Goal: Task Accomplishment & Management: Use online tool/utility

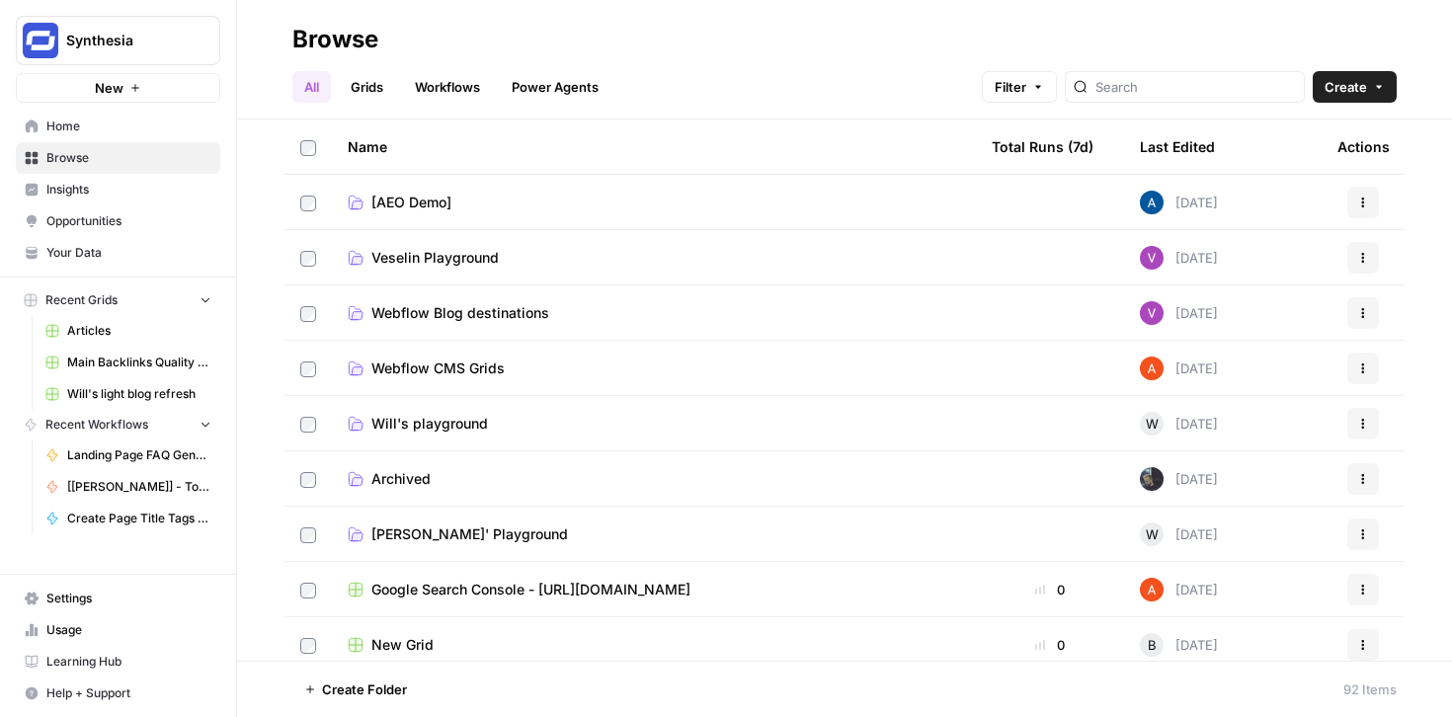
click at [474, 90] on link "Workflows" at bounding box center [447, 87] width 89 height 32
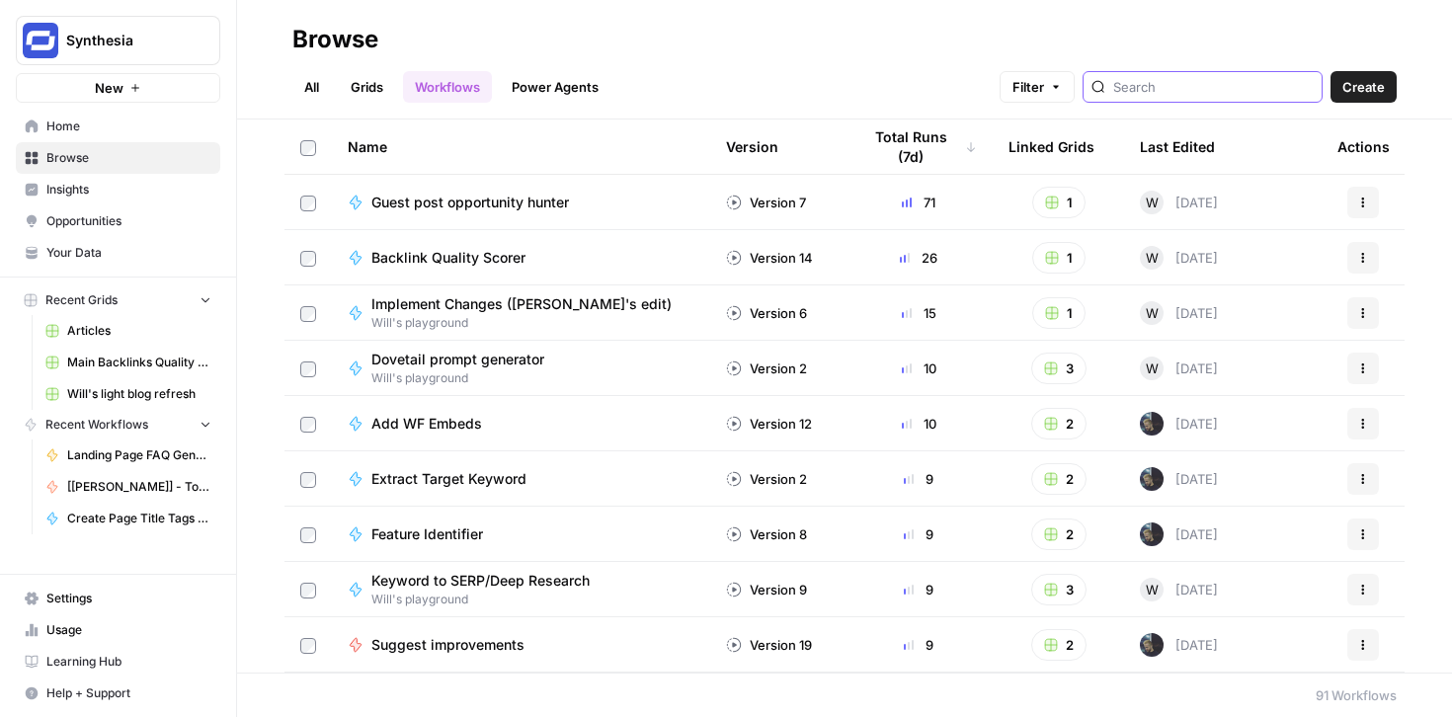
click at [1239, 90] on input "search" at bounding box center [1213, 87] width 200 height 20
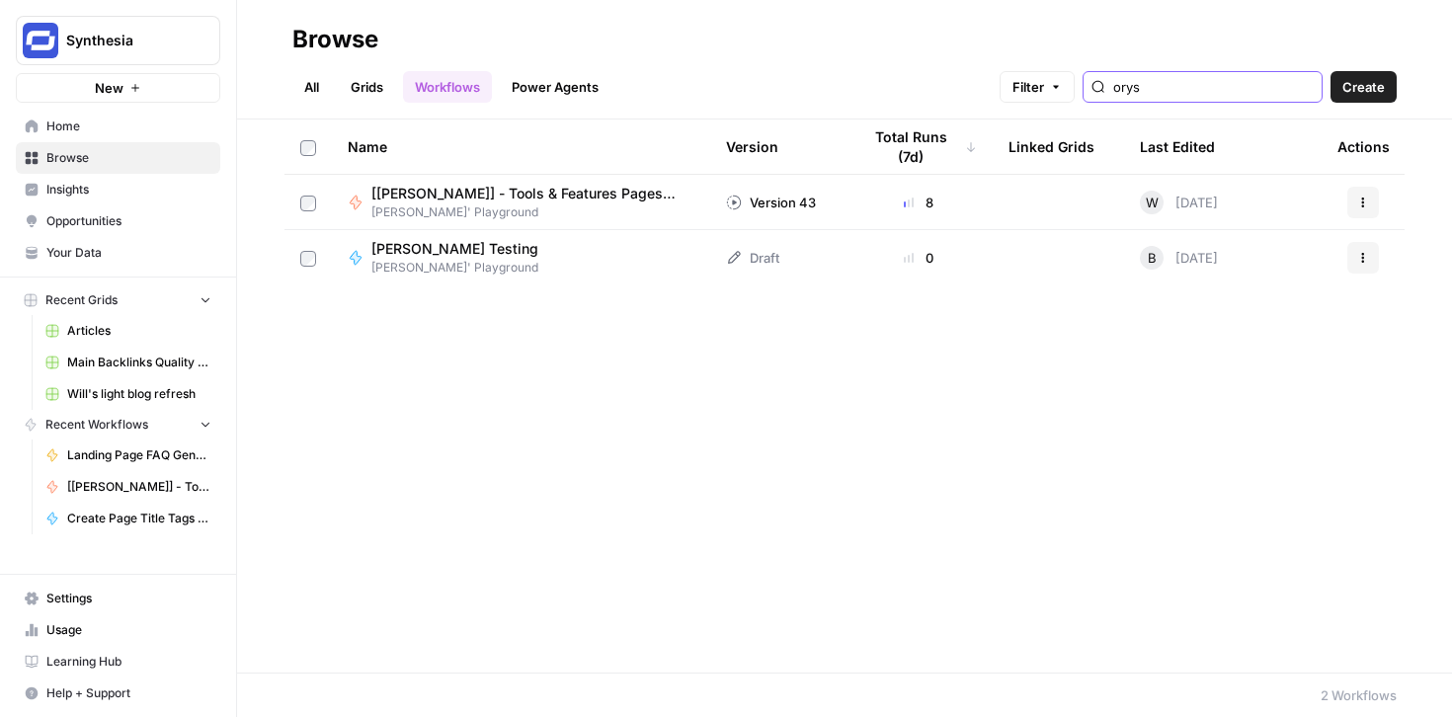
type input "orys"
click at [536, 191] on span "[[PERSON_NAME]] - Tools & Features Pages Refreshe - [MAIN WORKFLOW]" at bounding box center [524, 194] width 307 height 20
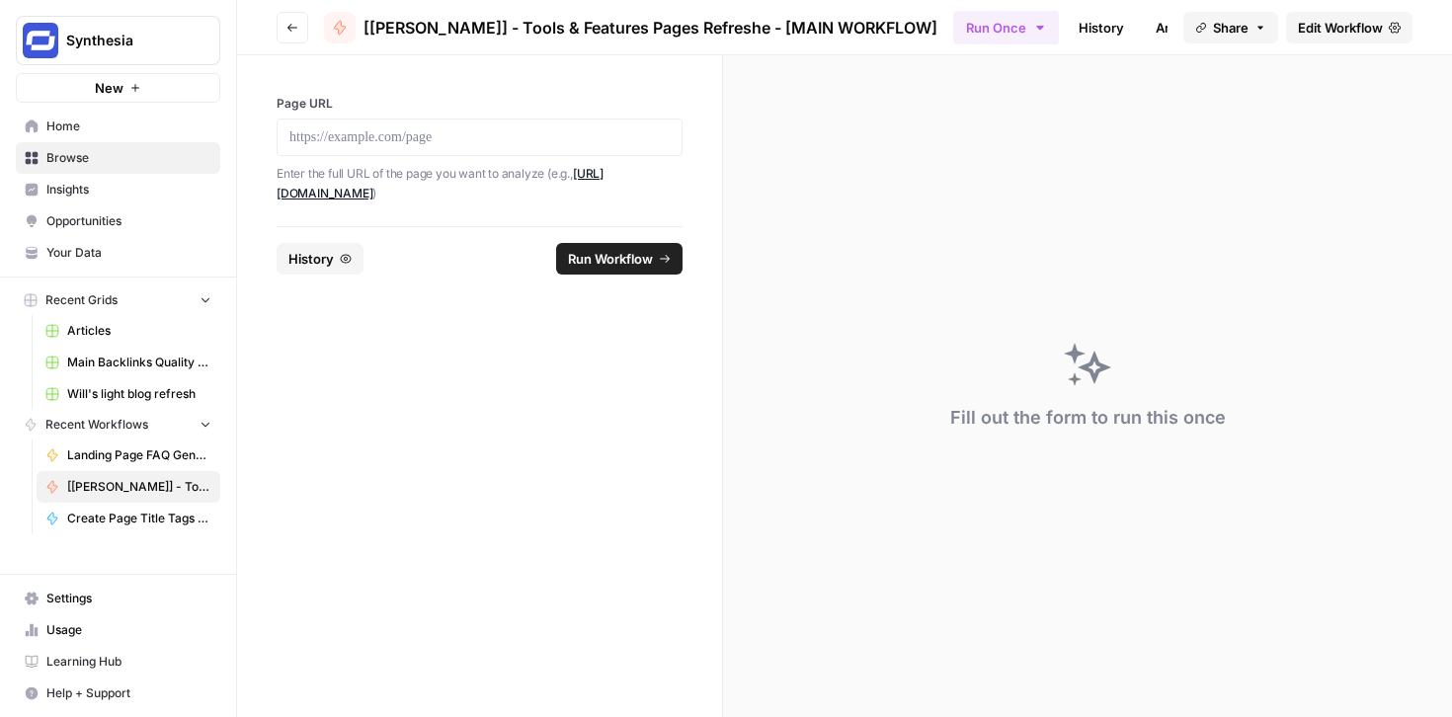
click at [1340, 26] on span "Edit Workflow" at bounding box center [1340, 28] width 85 height 20
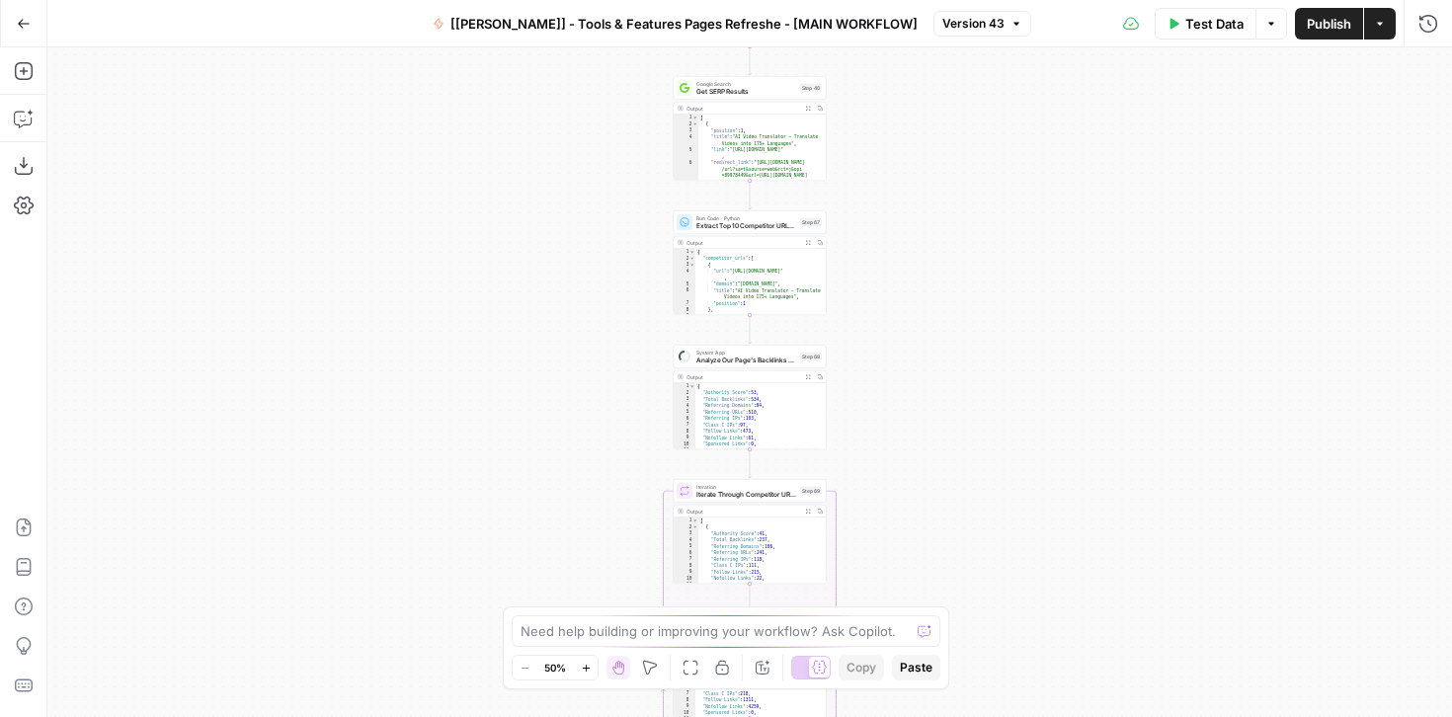
drag, startPoint x: 955, startPoint y: 271, endPoint x: 955, endPoint y: 503, distance: 232.1
click at [955, 503] on div "Workflow Input Settings Inputs Integration Google Search Console Integration St…" at bounding box center [749, 382] width 1404 height 670
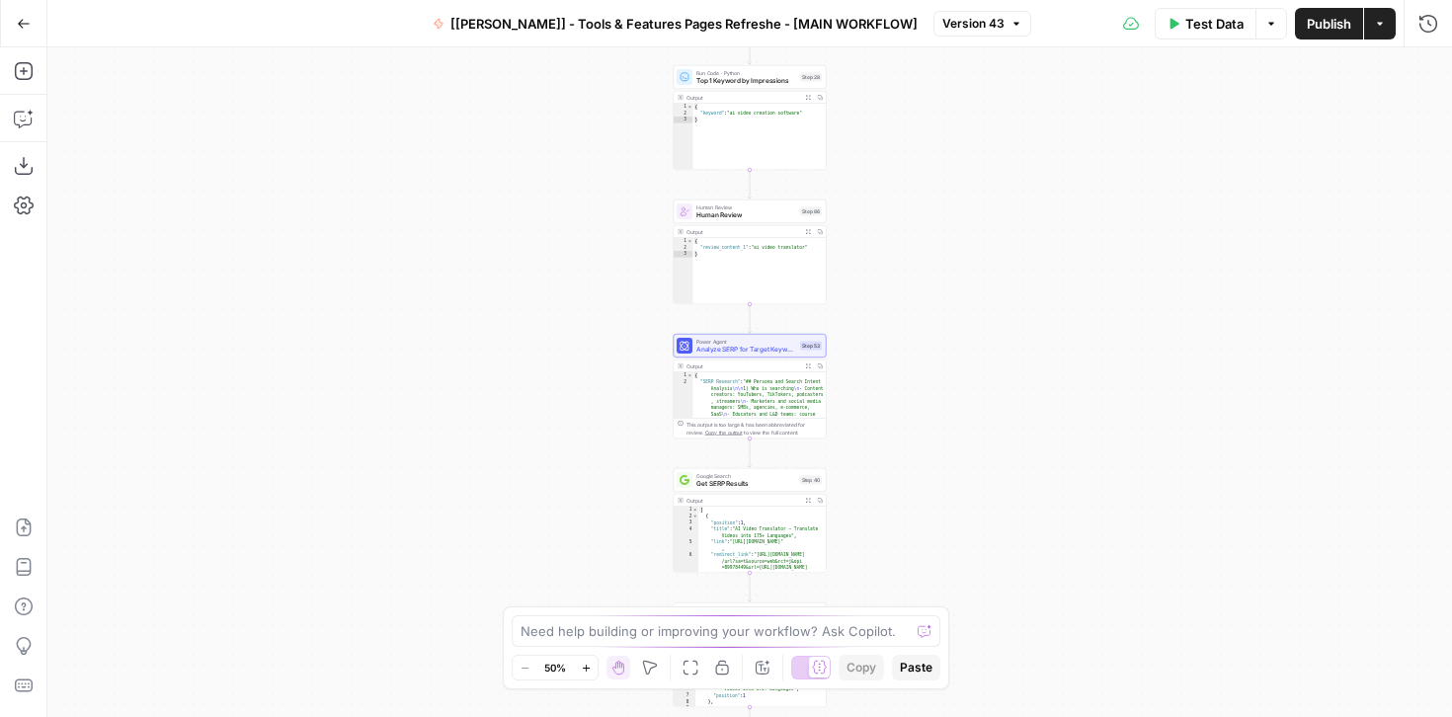
drag, startPoint x: 958, startPoint y: 196, endPoint x: 958, endPoint y: 377, distance: 181.7
click at [958, 377] on div "Workflow Input Settings Inputs Integration Google Search Console Integration St…" at bounding box center [749, 382] width 1404 height 670
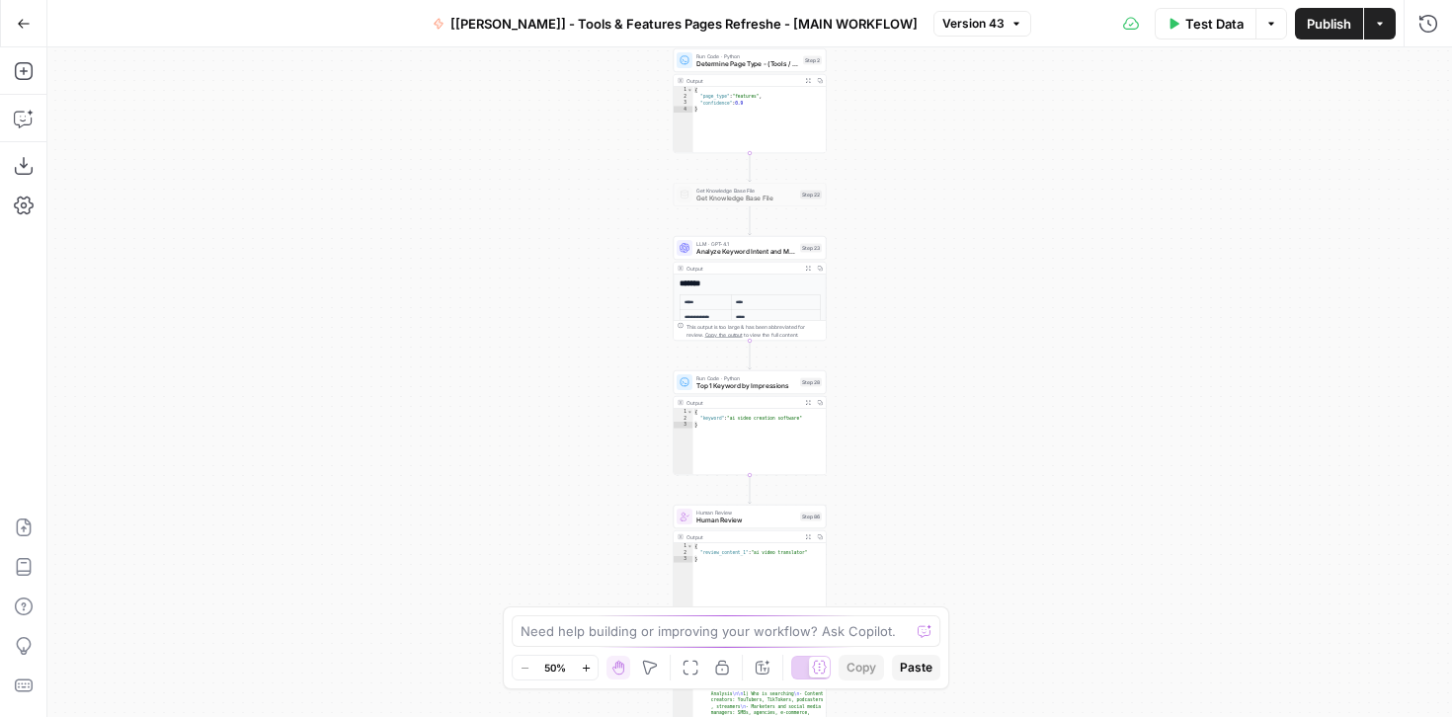
drag, startPoint x: 956, startPoint y: 165, endPoint x: 956, endPoint y: 448, distance: 283.4
click at [956, 448] on div "Workflow Input Settings Inputs Integration Google Search Console Integration St…" at bounding box center [749, 382] width 1404 height 670
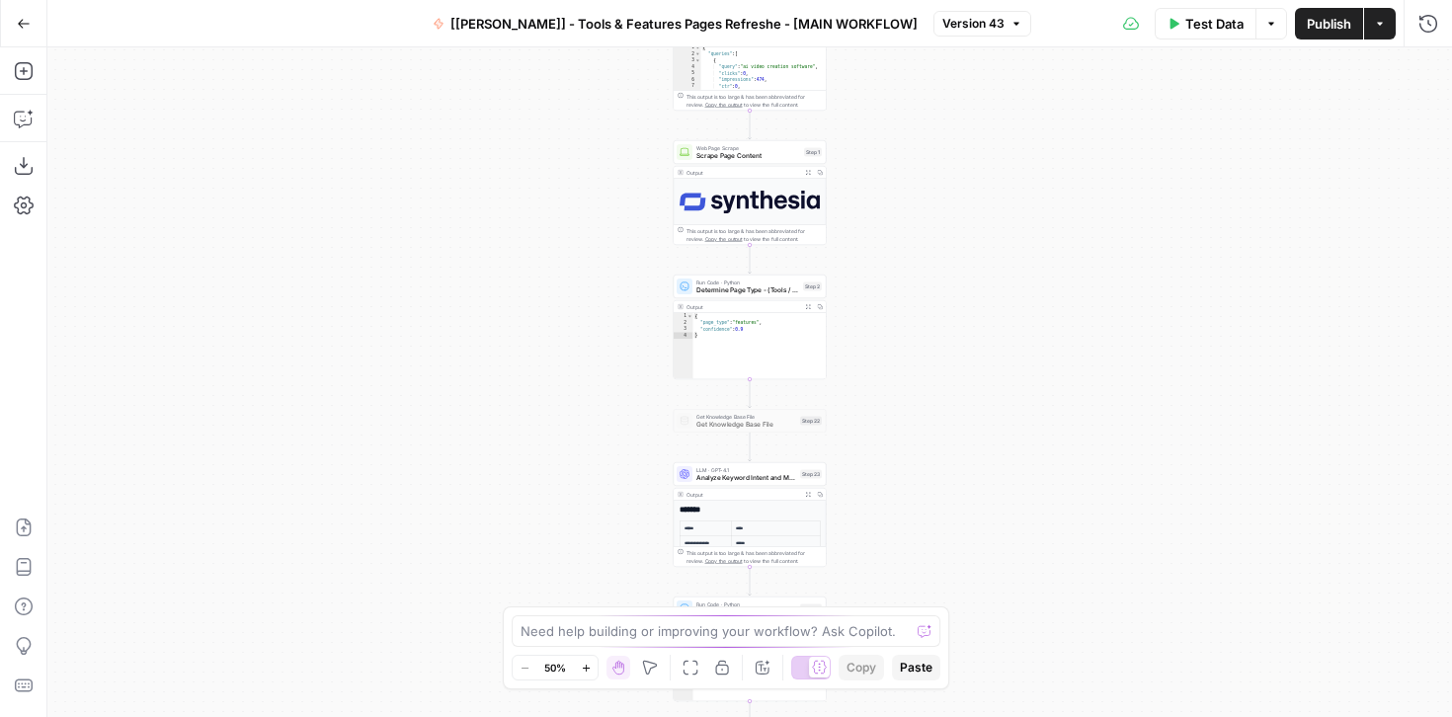
drag, startPoint x: 894, startPoint y: 277, endPoint x: 894, endPoint y: 500, distance: 223.2
click at [894, 500] on div "Workflow Input Settings Inputs Integration Google Search Console Integration St…" at bounding box center [749, 382] width 1404 height 670
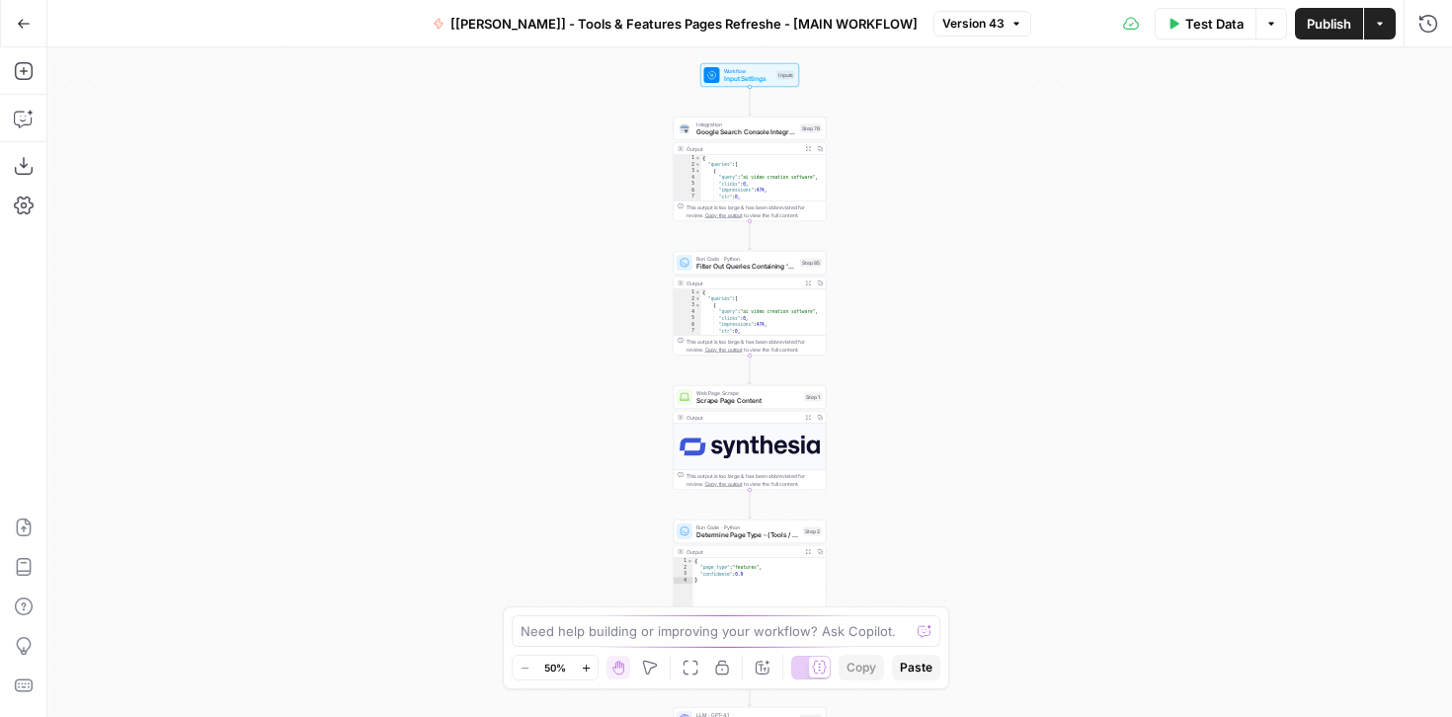
drag, startPoint x: 952, startPoint y: 191, endPoint x: 952, endPoint y: 437, distance: 246.9
click at [952, 437] on div "Workflow Input Settings Inputs Integration Google Search Console Integration St…" at bounding box center [749, 382] width 1404 height 670
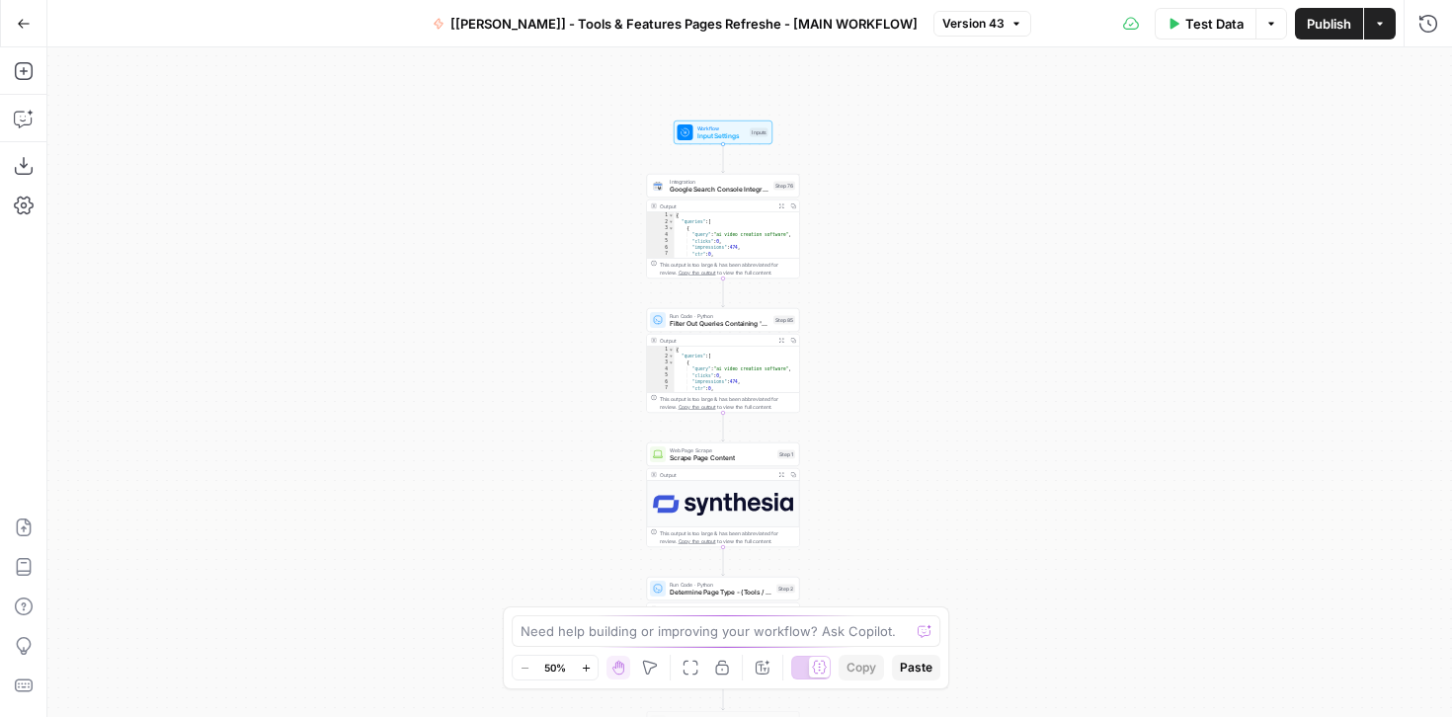
drag, startPoint x: 930, startPoint y: 240, endPoint x: 904, endPoint y: 298, distance: 64.1
click at [904, 298] on div "Workflow Input Settings Inputs Integration Google Search Console Integration St…" at bounding box center [749, 382] width 1404 height 670
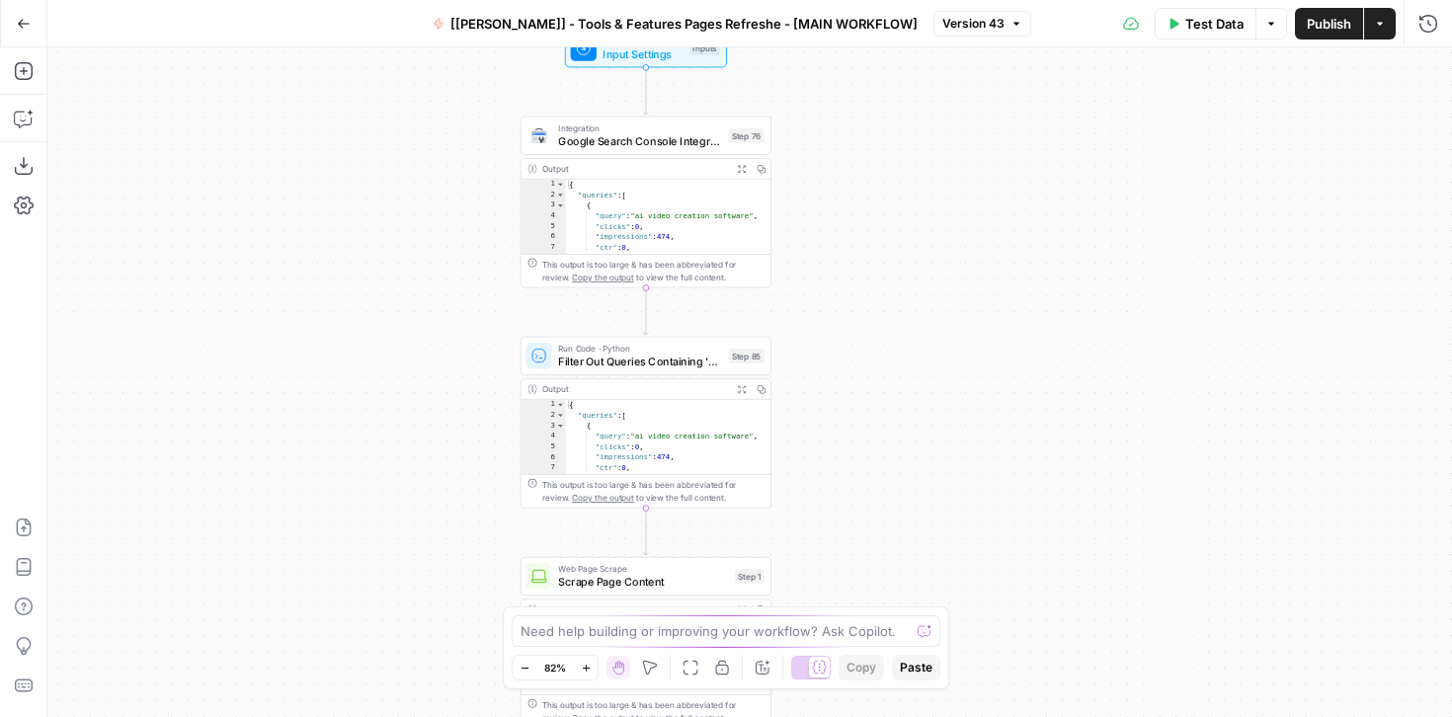
drag, startPoint x: 907, startPoint y: 272, endPoint x: 957, endPoint y: 283, distance: 51.7
click at [957, 283] on div "Workflow Input Settings Inputs Integration Google Search Console Integration St…" at bounding box center [749, 382] width 1404 height 670
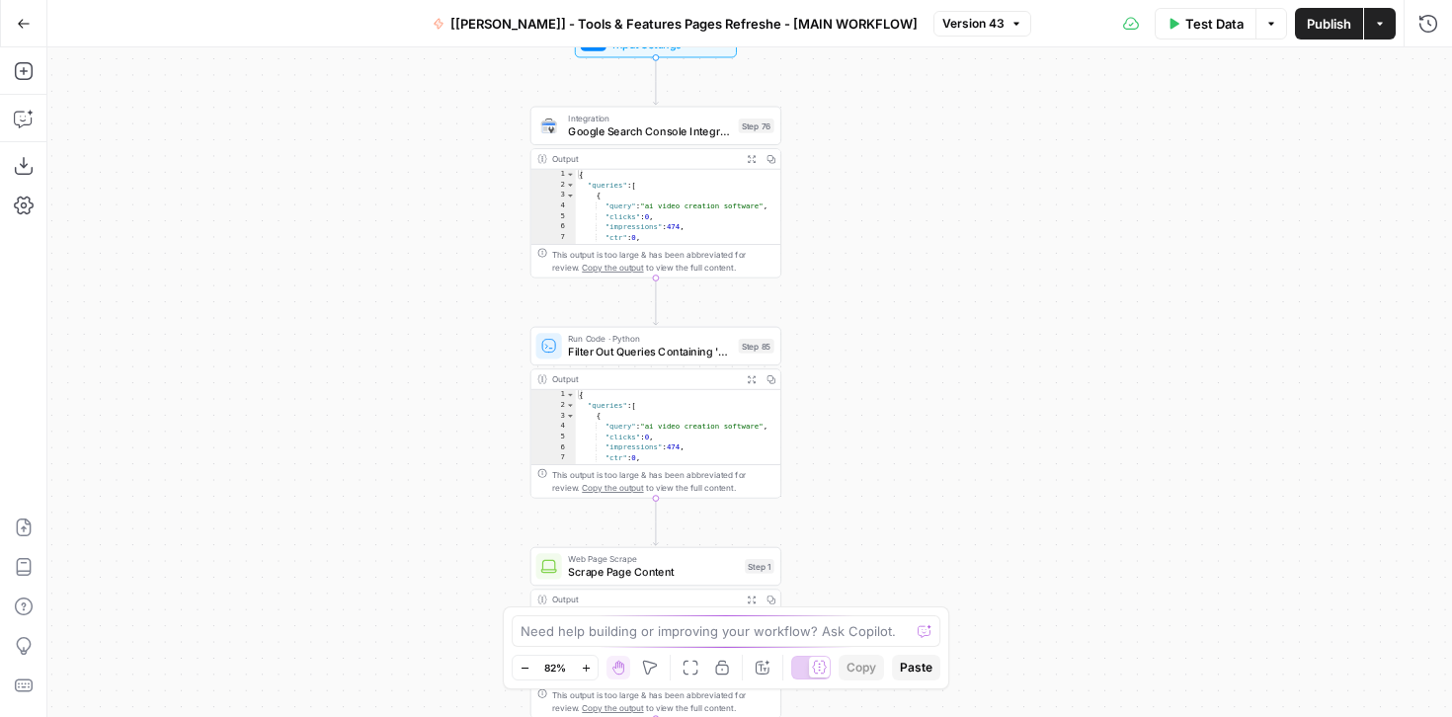
drag, startPoint x: 919, startPoint y: 346, endPoint x: 921, endPoint y: 249, distance: 96.8
click at [921, 249] on div "Workflow Input Settings Inputs Integration Google Search Console Integration St…" at bounding box center [749, 382] width 1404 height 670
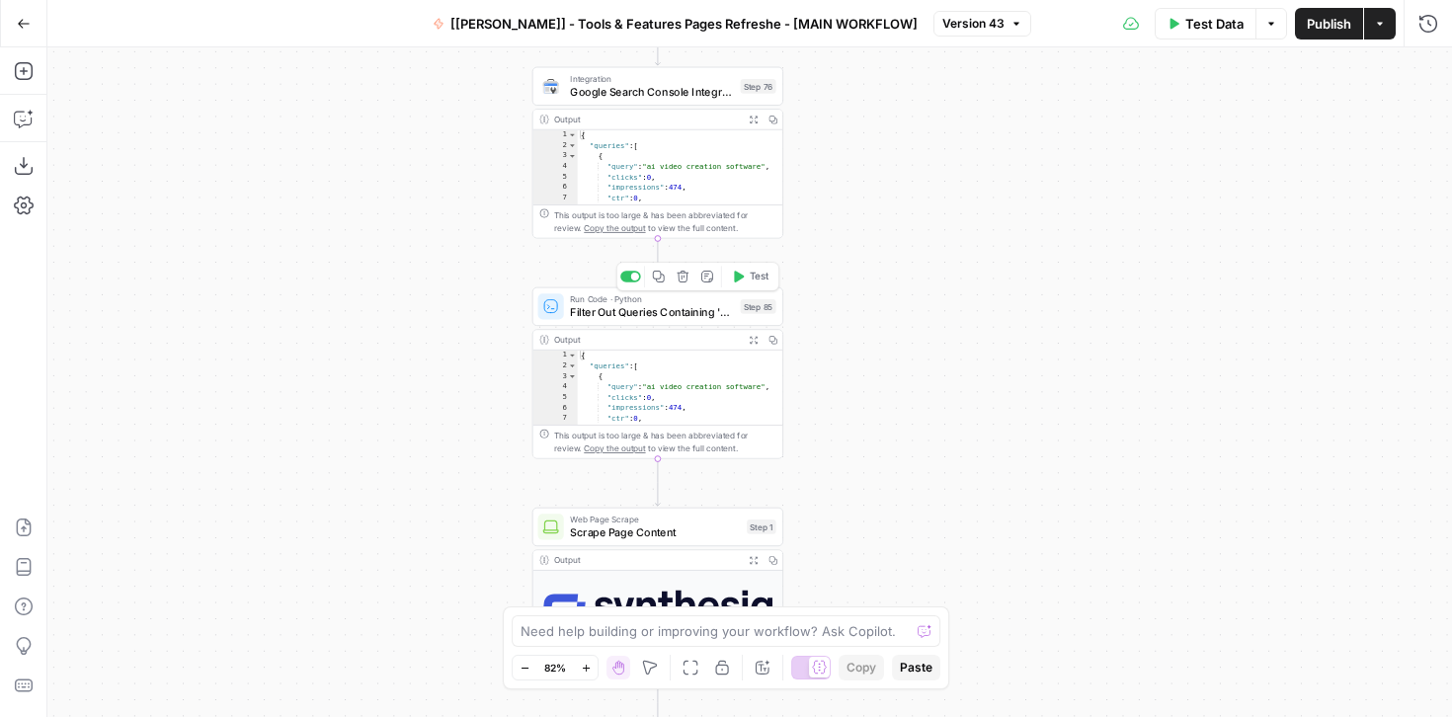
drag, startPoint x: 368, startPoint y: 187, endPoint x: 368, endPoint y: 243, distance: 56.3
click at [368, 243] on div "Workflow Input Settings Inputs Integration Google Search Console Integration St…" at bounding box center [749, 382] width 1404 height 670
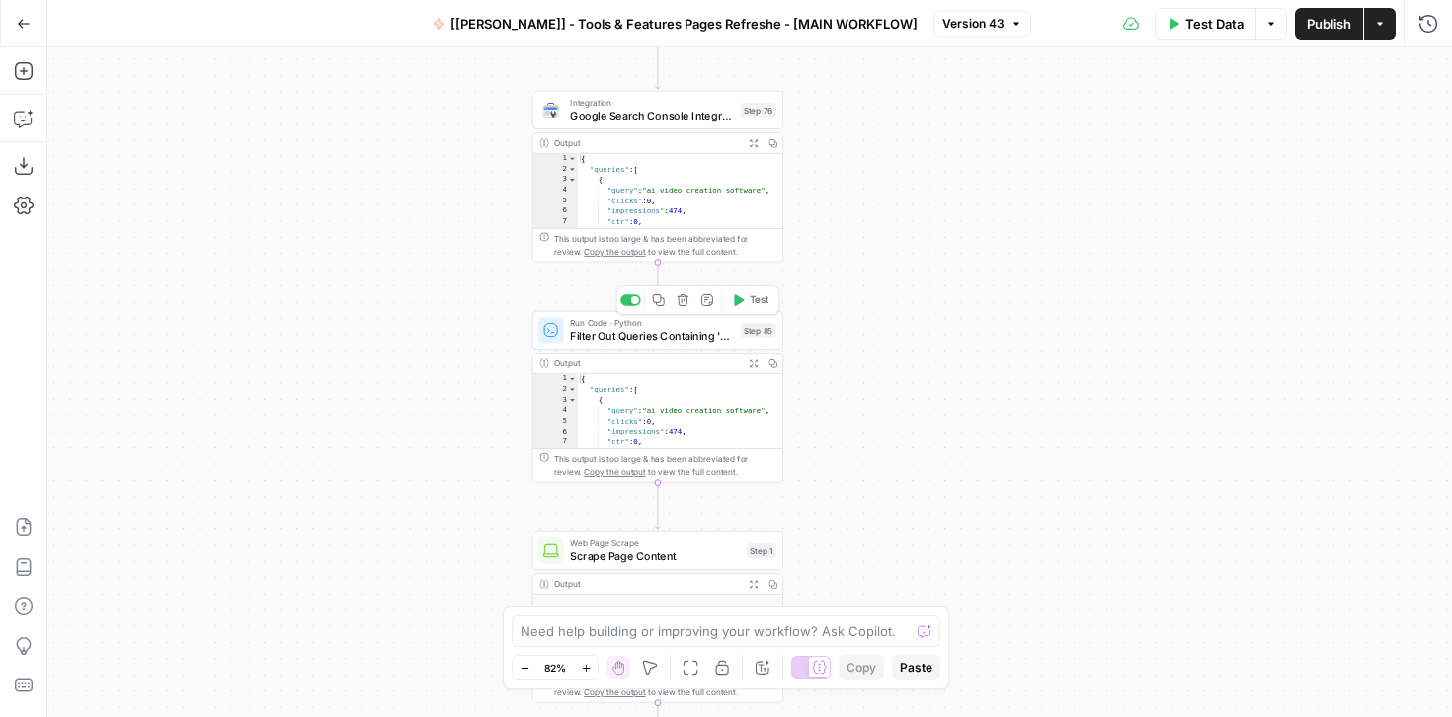
click at [625, 342] on span "Filter Out Queries Containing 'sia'" at bounding box center [652, 336] width 164 height 16
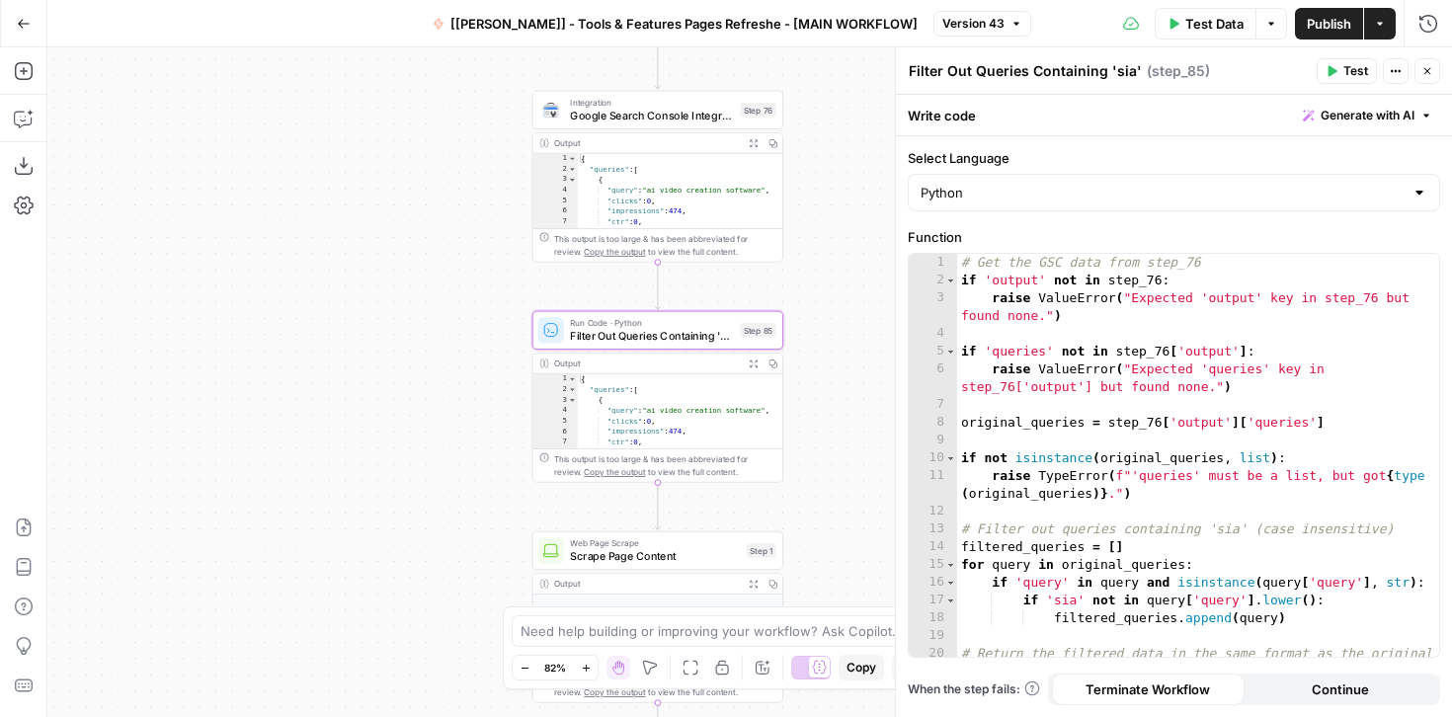
click at [1434, 66] on button "Close" at bounding box center [1427, 71] width 26 height 26
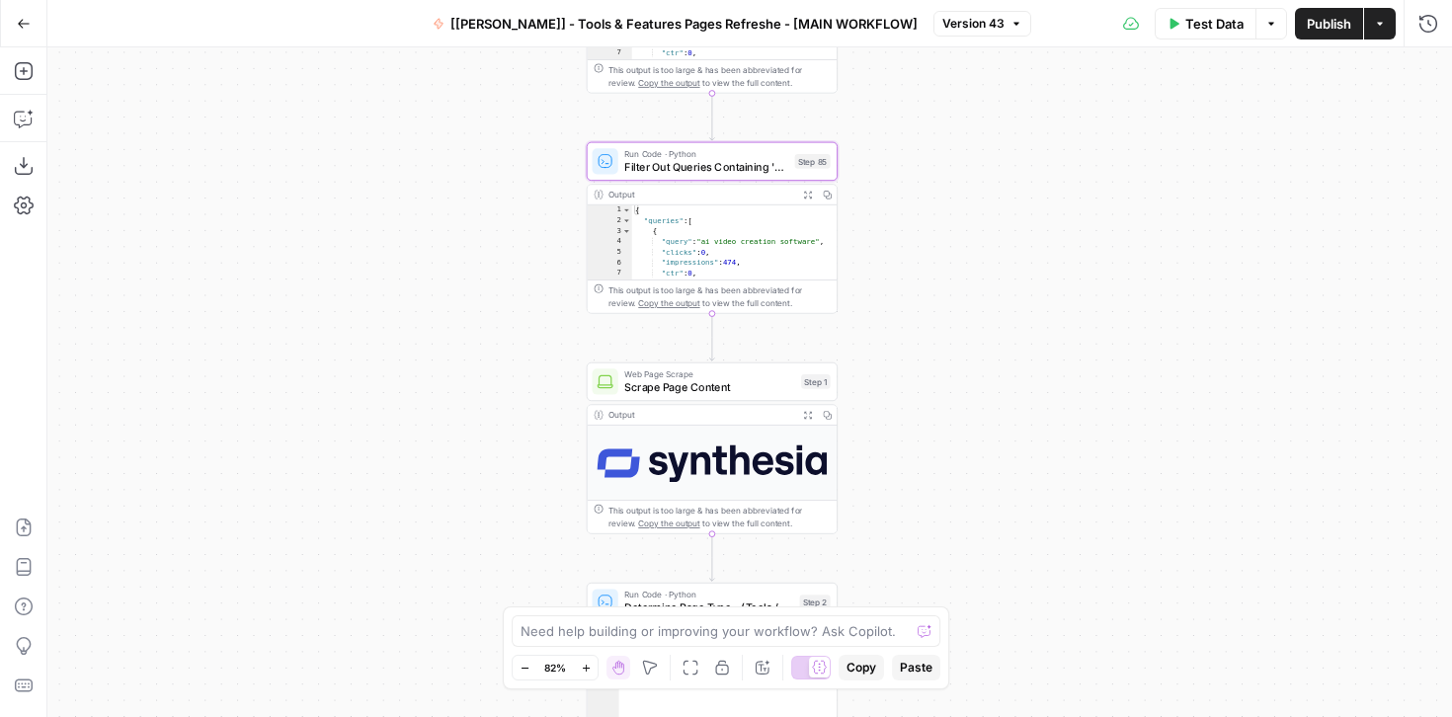
drag, startPoint x: 947, startPoint y: 360, endPoint x: 1001, endPoint y: 191, distance: 178.3
click at [1001, 191] on div "Workflow Input Settings Inputs Integration Google Search Console Integration St…" at bounding box center [749, 382] width 1404 height 670
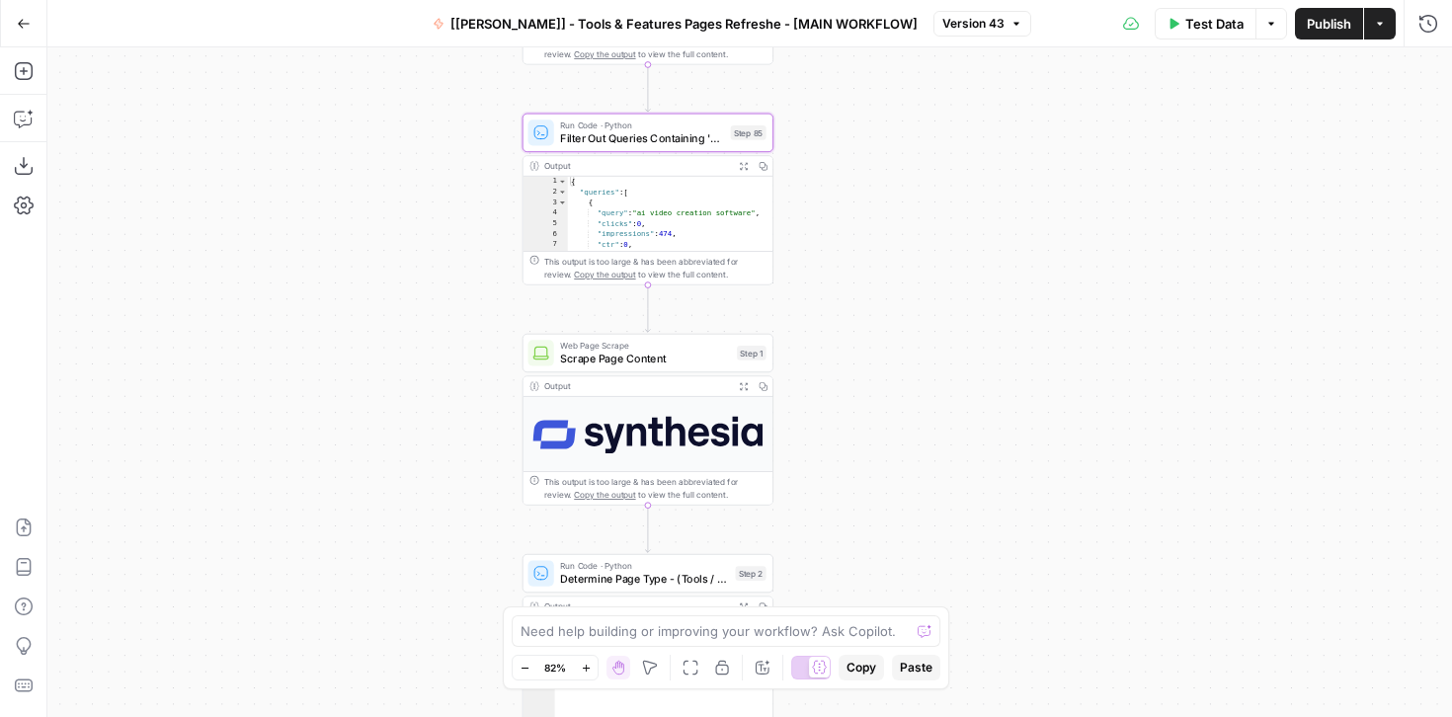
drag, startPoint x: 993, startPoint y: 329, endPoint x: 928, endPoint y: 301, distance: 69.9
click at [928, 301] on div "Workflow Input Settings Inputs Integration Google Search Console Integration St…" at bounding box center [749, 382] width 1404 height 670
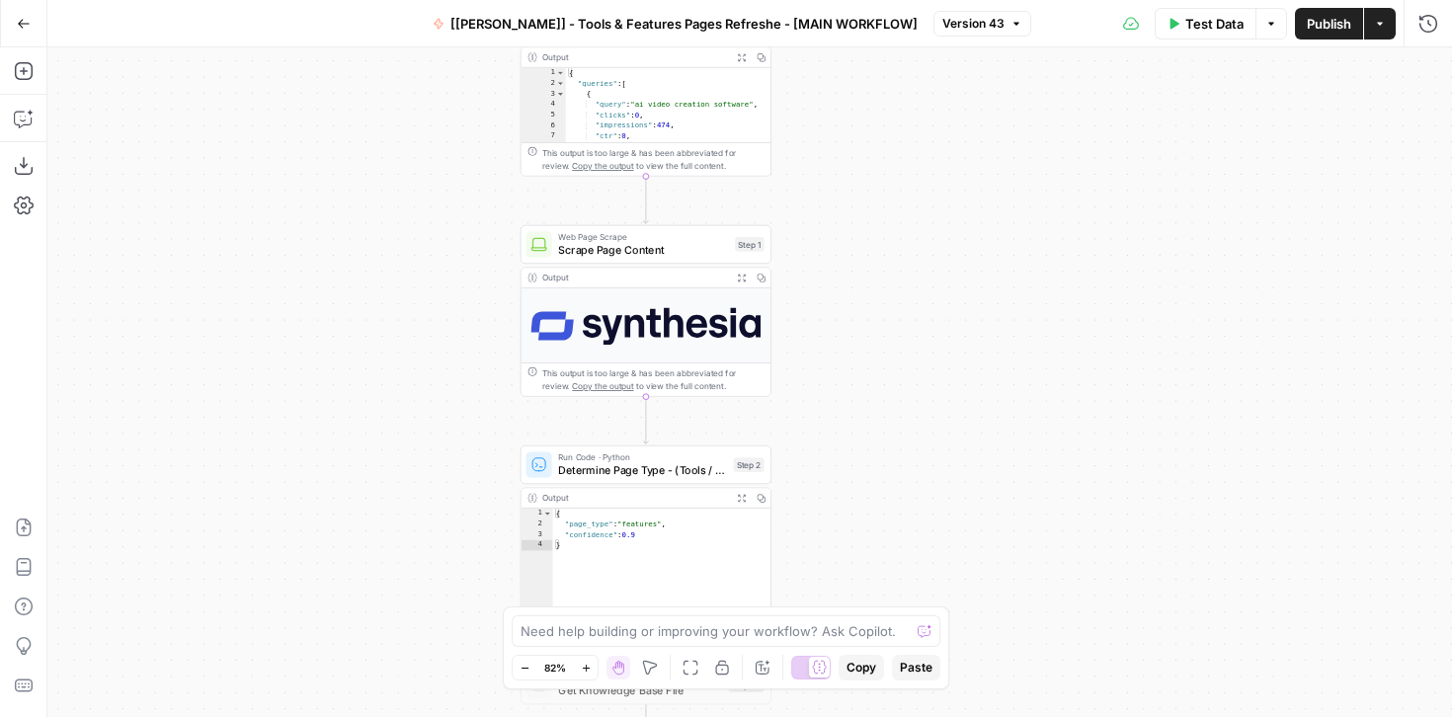
drag, startPoint x: 928, startPoint y: 301, endPoint x: 926, endPoint y: 192, distance: 109.6
click at [926, 192] on div "Workflow Input Settings Inputs Integration Google Search Console Integration St…" at bounding box center [749, 382] width 1404 height 670
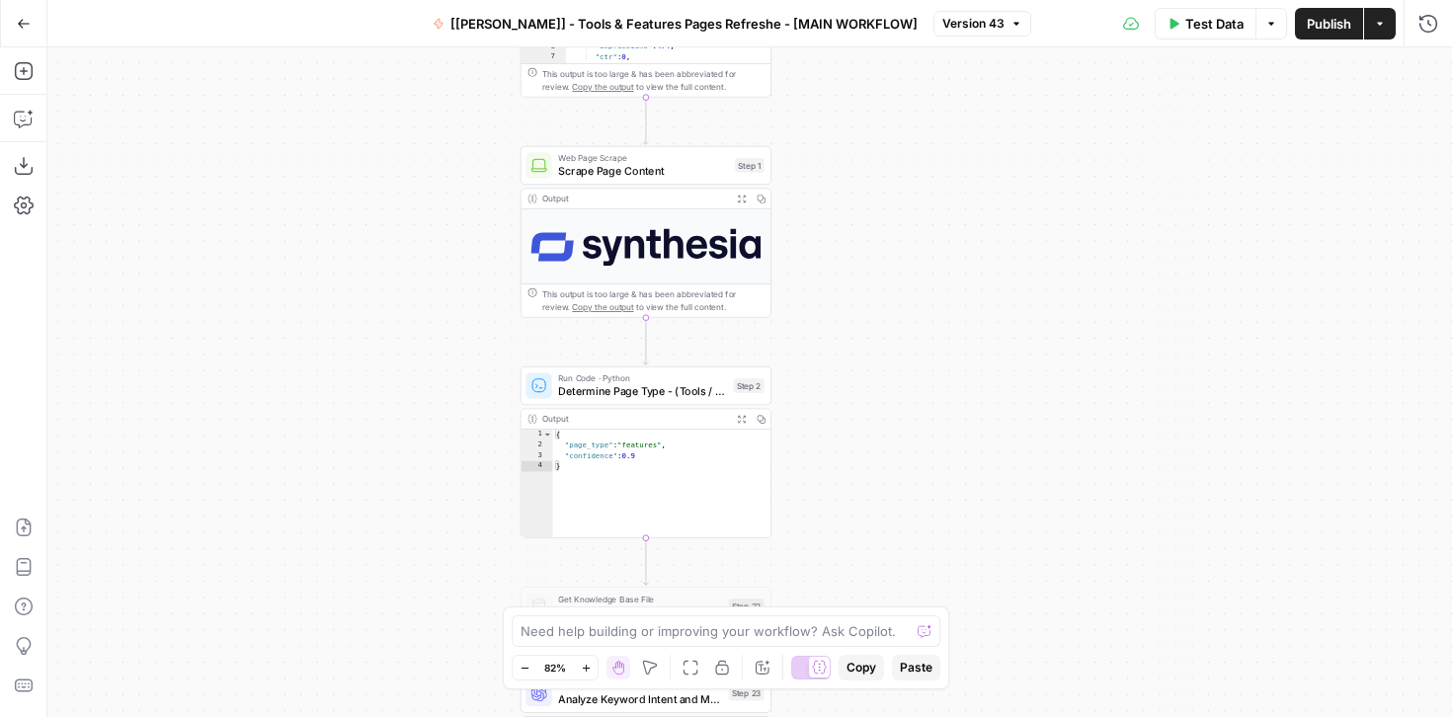
drag, startPoint x: 922, startPoint y: 439, endPoint x: 922, endPoint y: 361, distance: 78.0
click at [922, 361] on div "Workflow Input Settings Inputs Integration Google Search Console Integration St…" at bounding box center [749, 382] width 1404 height 670
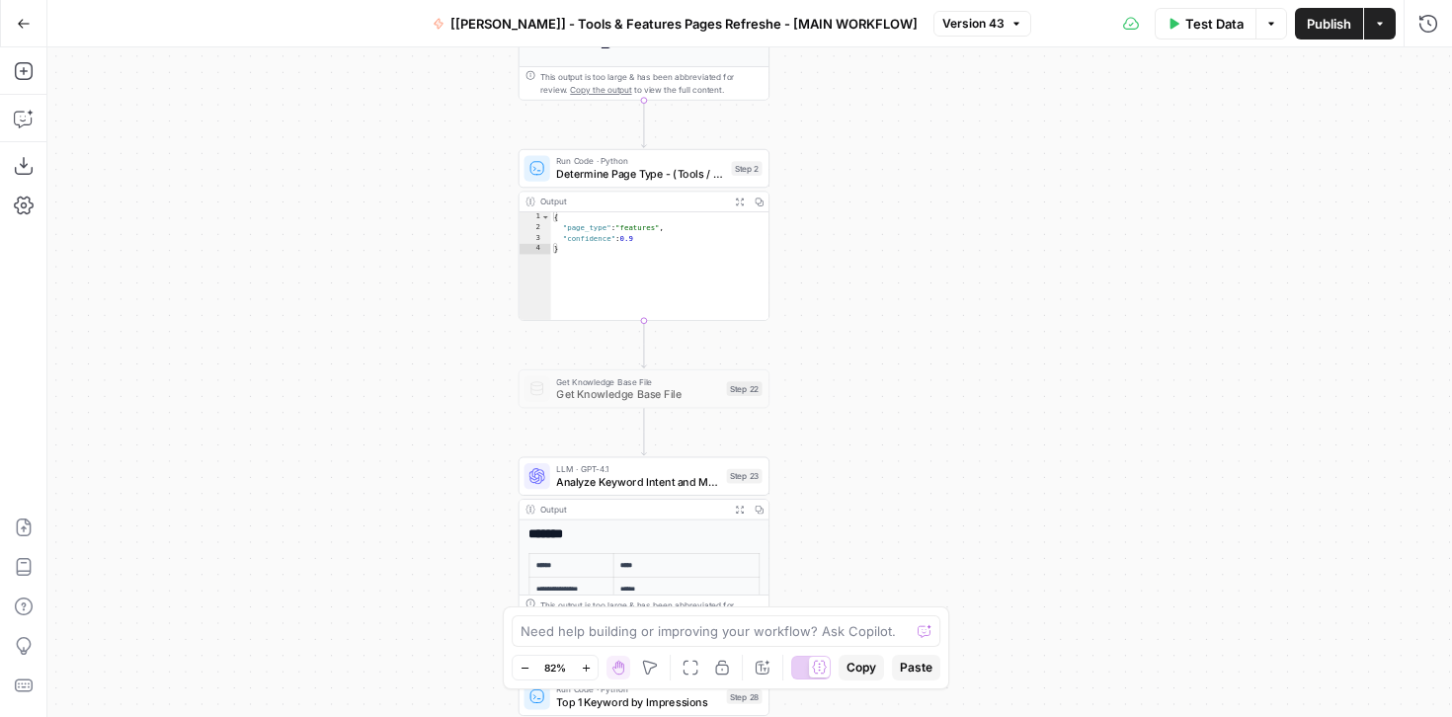
drag, startPoint x: 922, startPoint y: 361, endPoint x: 908, endPoint y: 112, distance: 250.3
click at [908, 112] on div "Workflow Input Settings Inputs Integration Google Search Console Integration St…" at bounding box center [749, 382] width 1404 height 670
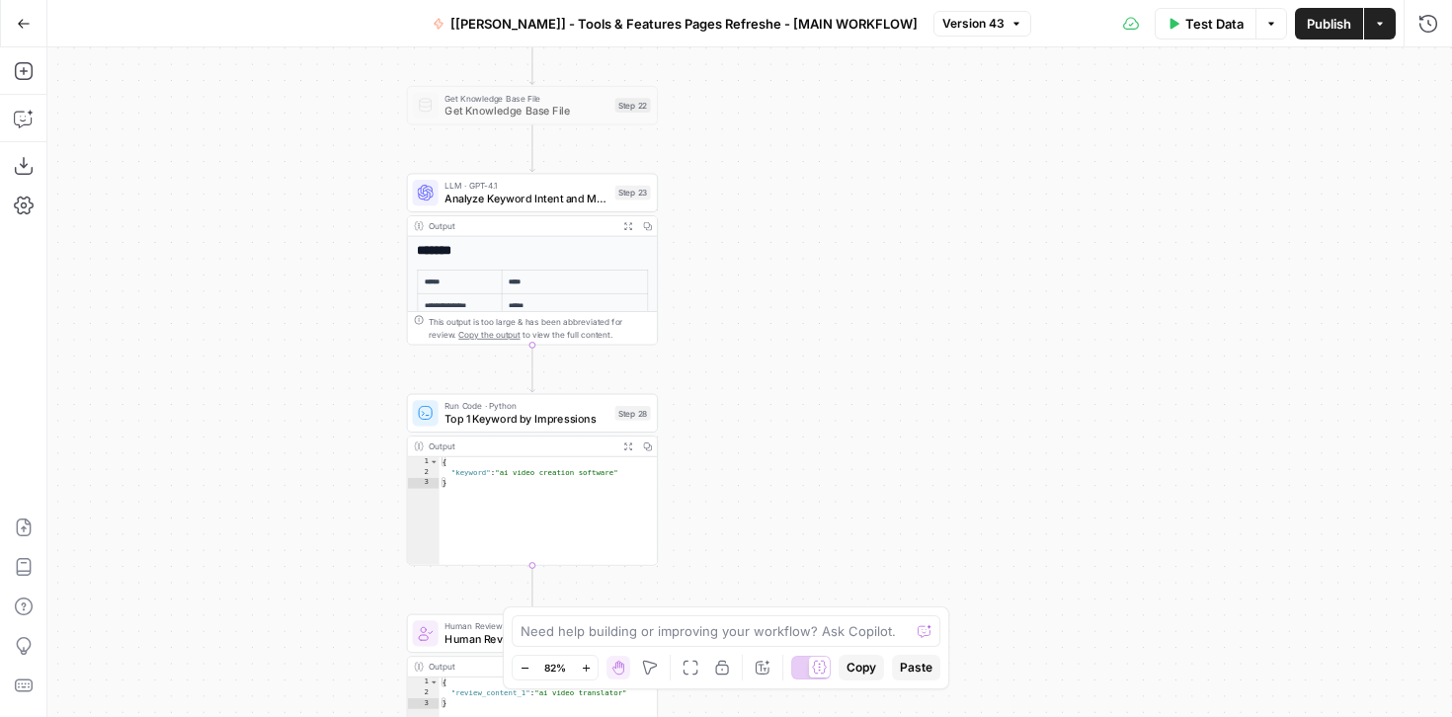
drag, startPoint x: 934, startPoint y: 512, endPoint x: 833, endPoint y: 247, distance: 283.5
click at [833, 247] on div "Workflow Input Settings Inputs Integration Google Search Console Integration St…" at bounding box center [749, 382] width 1404 height 670
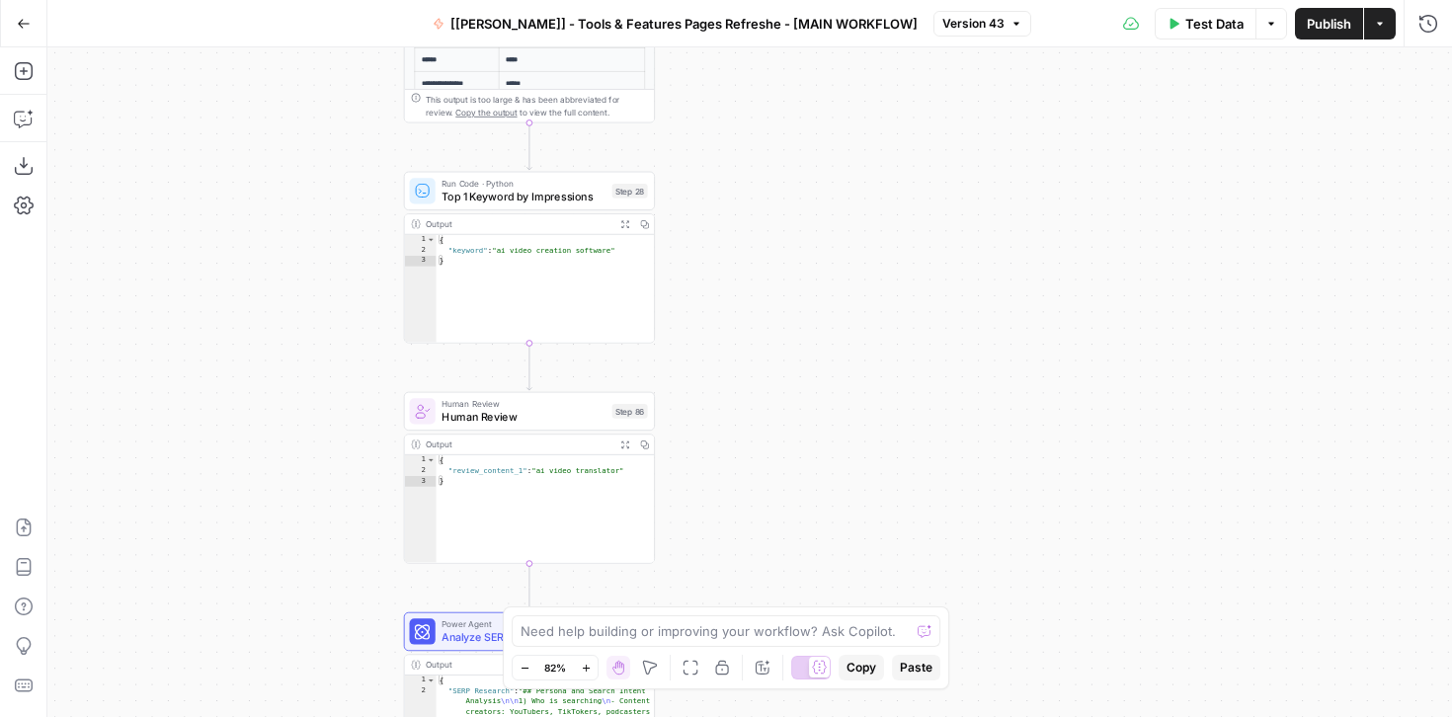
drag, startPoint x: 855, startPoint y: 472, endPoint x: 855, endPoint y: 264, distance: 208.4
click at [855, 264] on div "Workflow Input Settings Inputs Integration Google Search Console Integration St…" at bounding box center [749, 382] width 1404 height 670
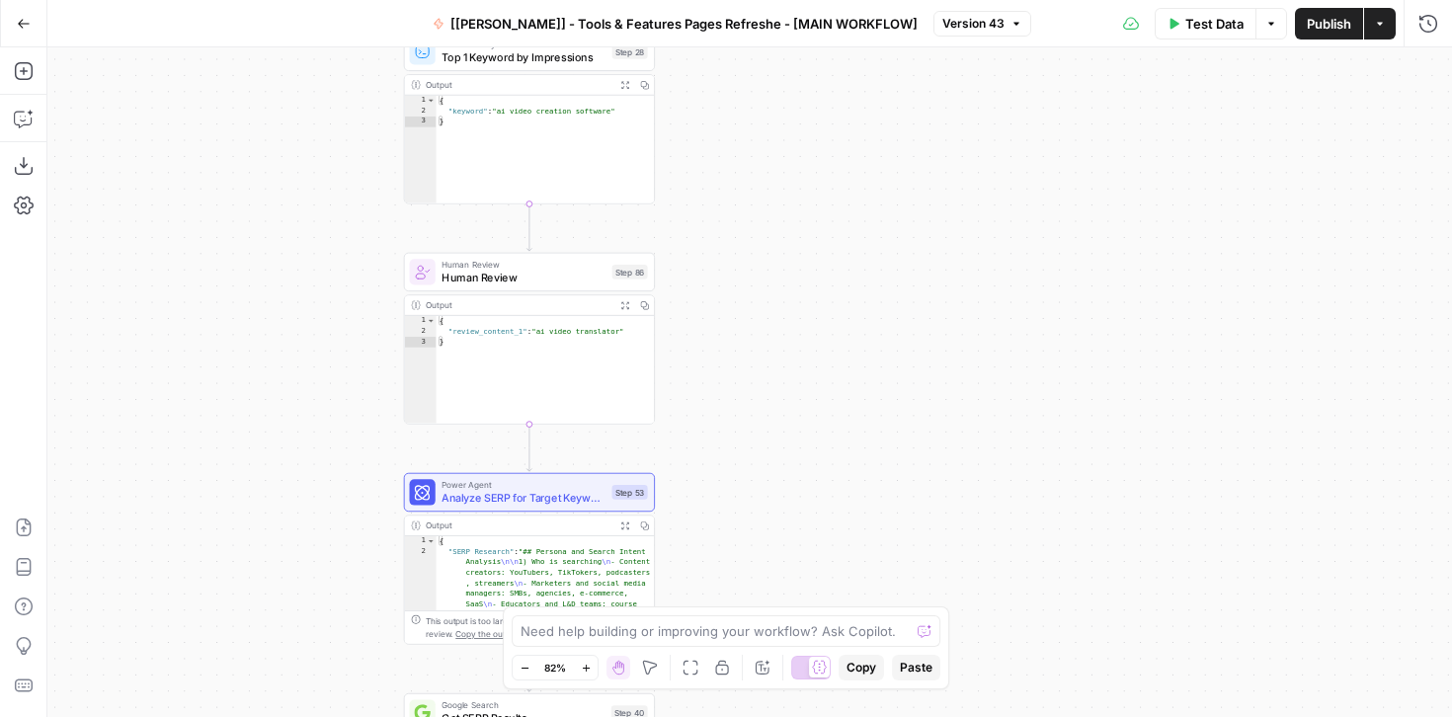
drag, startPoint x: 822, startPoint y: 400, endPoint x: 822, endPoint y: 176, distance: 224.2
click at [822, 176] on div "Workflow Input Settings Inputs Integration Google Search Console Integration St…" at bounding box center [749, 382] width 1404 height 670
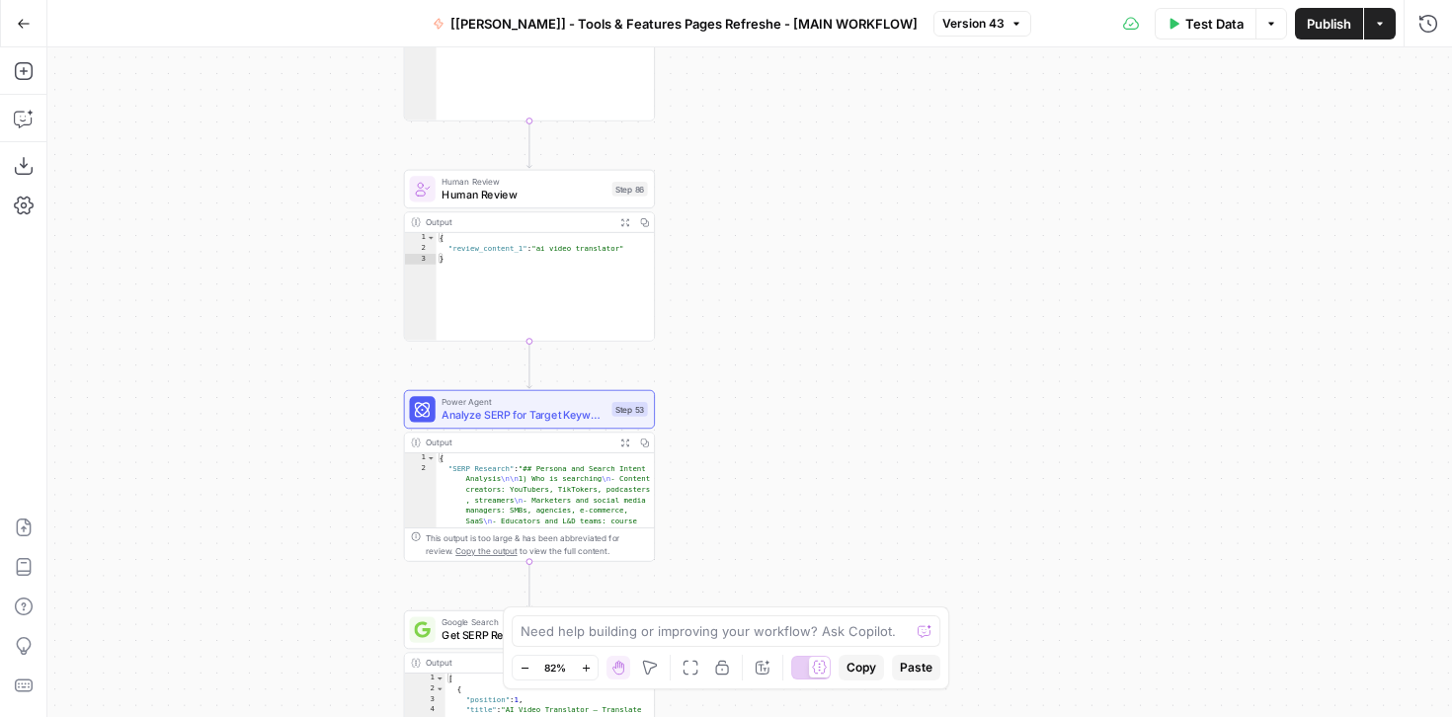
click at [501, 206] on div "Human Review Human Review Step 86 Copy step Delete step Add Note Test" at bounding box center [529, 189] width 251 height 39
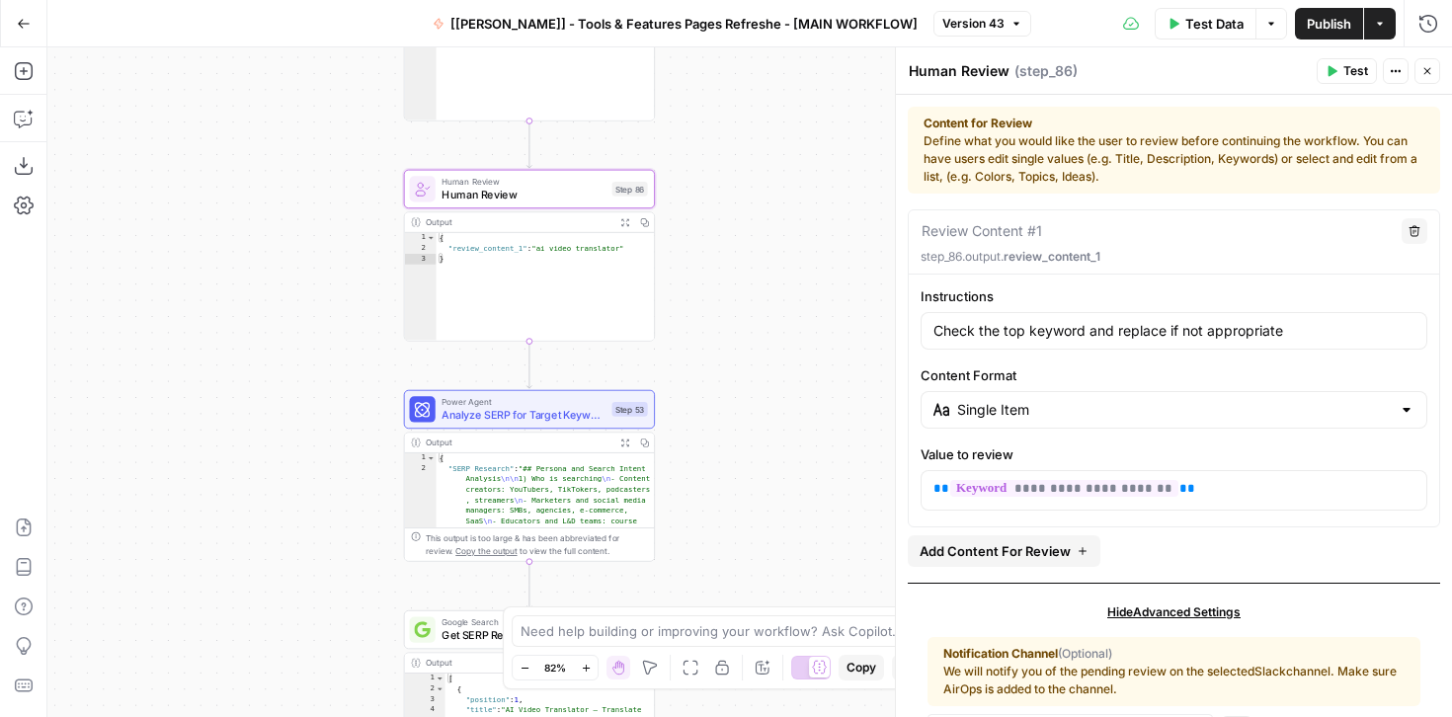
click at [1421, 72] on icon "button" at bounding box center [1427, 71] width 12 height 12
